Goal: Information Seeking & Learning: Understand process/instructions

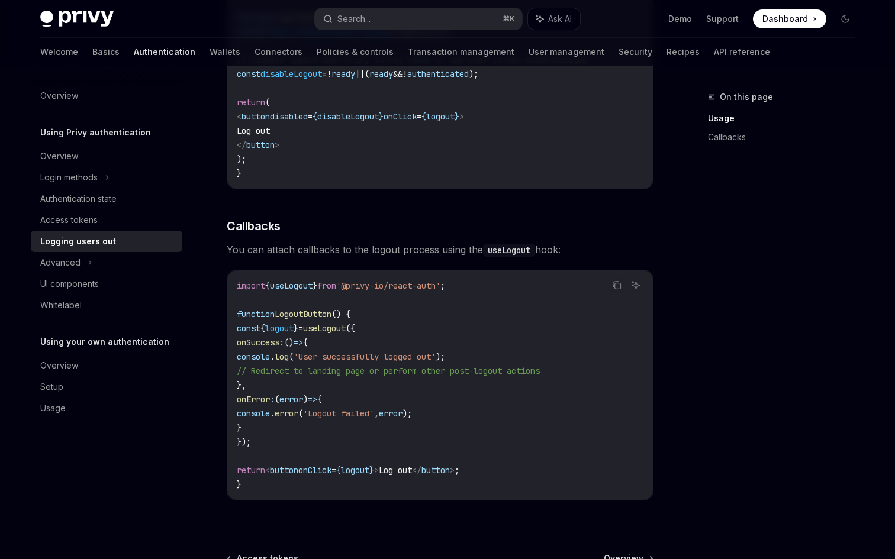
scroll to position [156, 0]
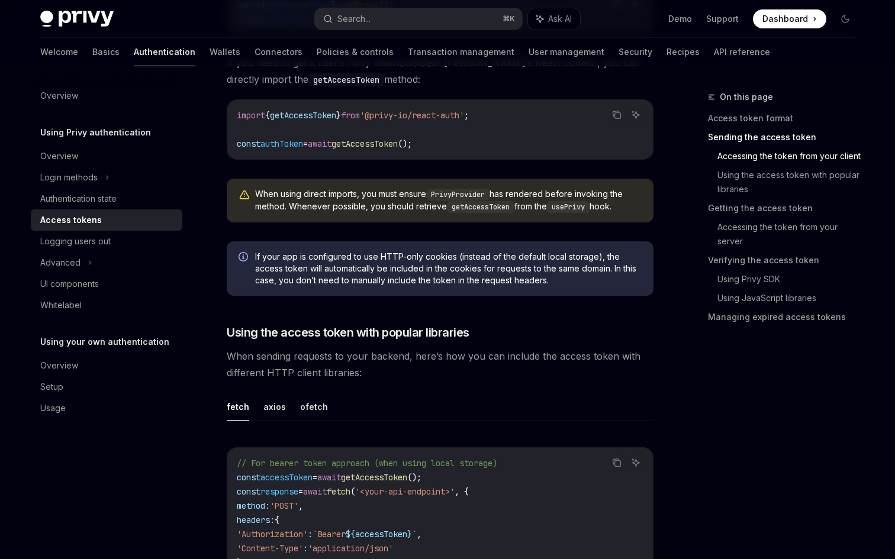
scroll to position [934, 0]
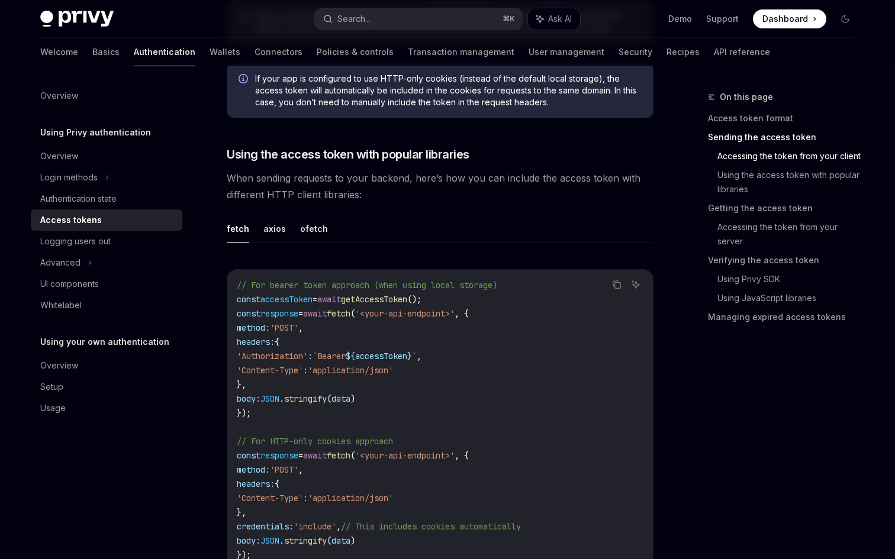
click at [387, 306] on code "// For bearer token approach (when using local storage) const accessToken = awa…" at bounding box center [440, 420] width 407 height 284
click at [387, 300] on span "getAccessToken" at bounding box center [374, 299] width 66 height 11
copy span "getAccessToken"
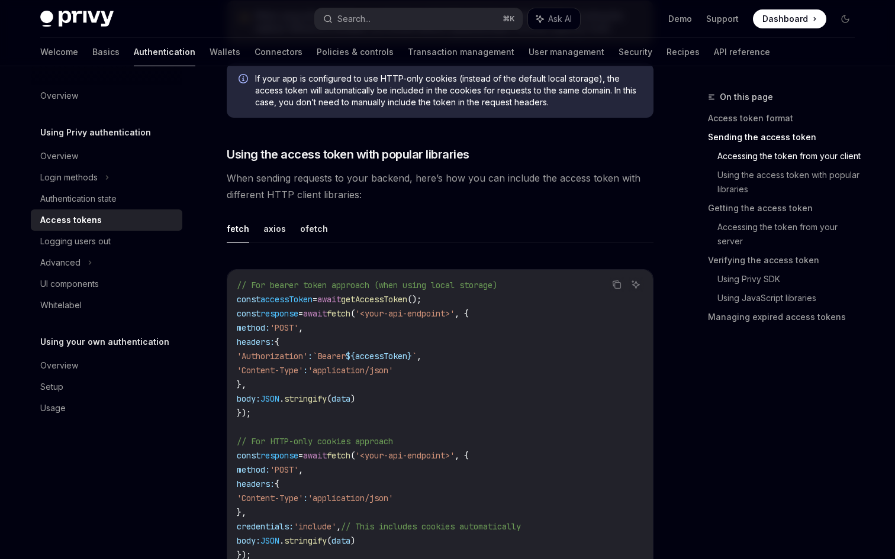
type textarea "*"
